Goal: Task Accomplishment & Management: Manage account settings

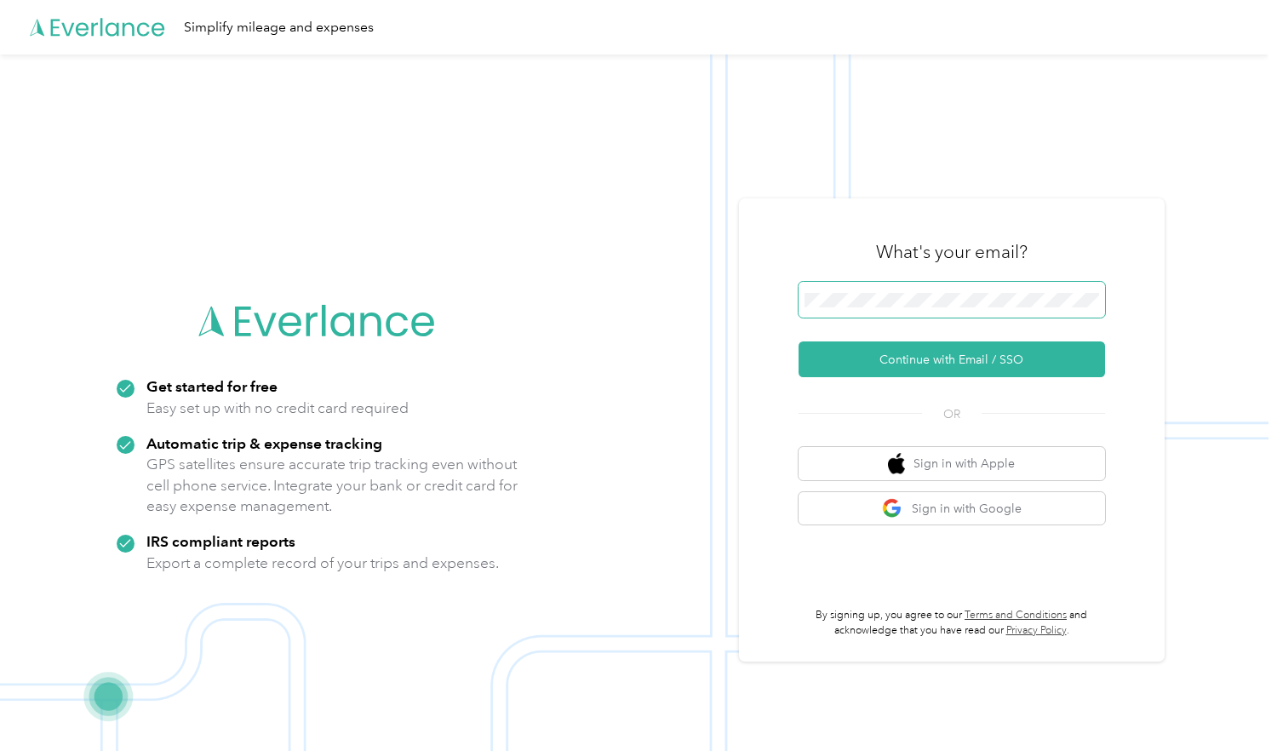
click at [876, 290] on span at bounding box center [952, 300] width 307 height 36
click at [928, 360] on button "Continue with Email / SSO" at bounding box center [952, 359] width 307 height 36
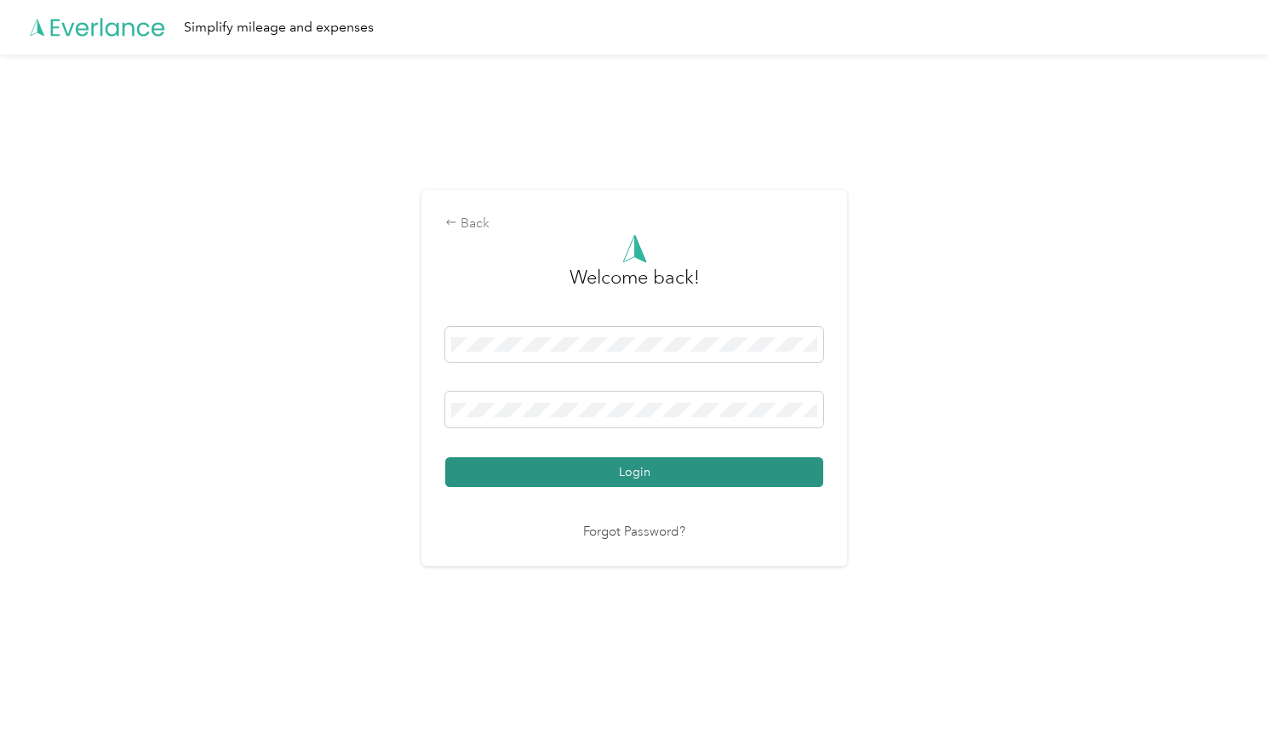
click at [623, 482] on button "Login" at bounding box center [634, 472] width 378 height 30
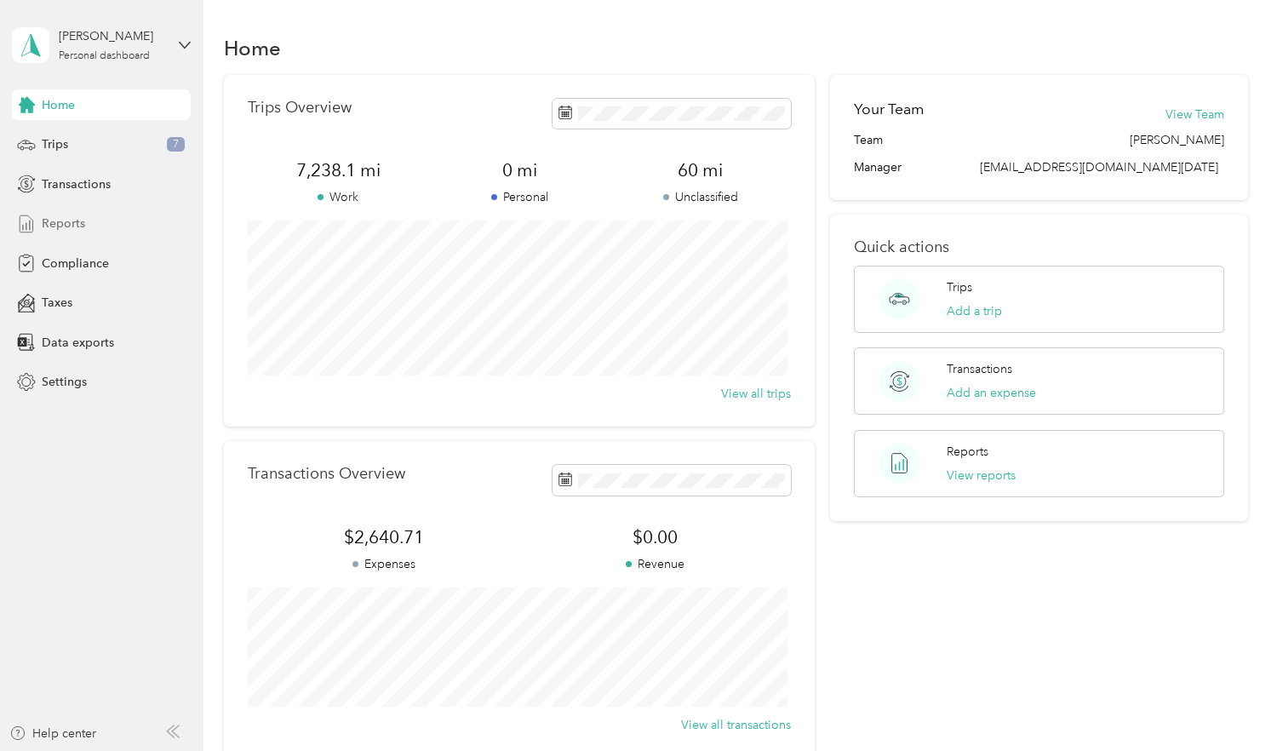
click at [61, 222] on span "Reports" at bounding box center [63, 224] width 43 height 18
